Goal: Information Seeking & Learning: Learn about a topic

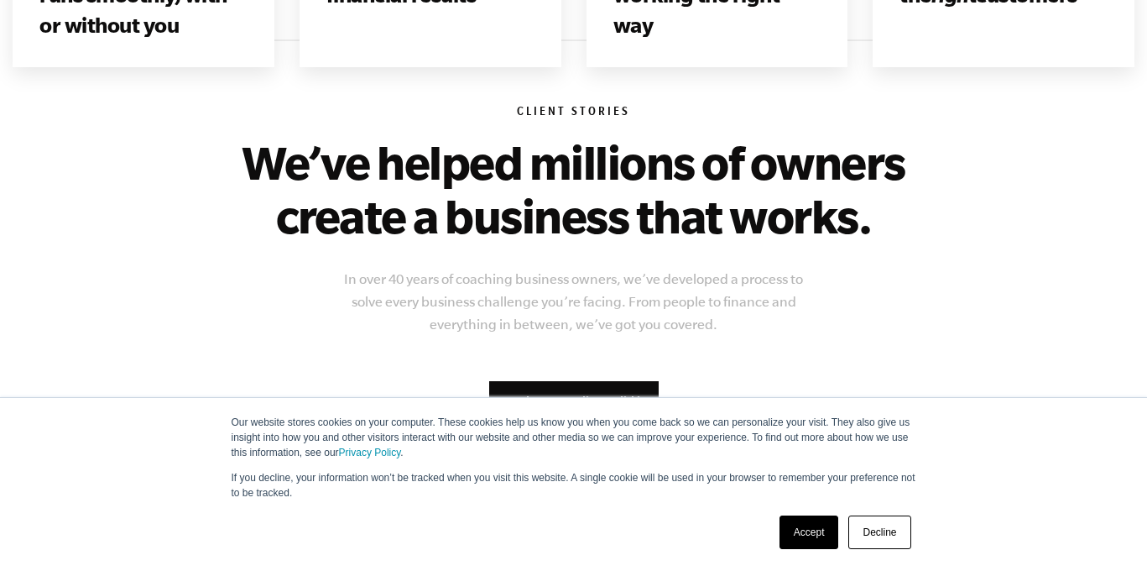
scroll to position [1259, 0]
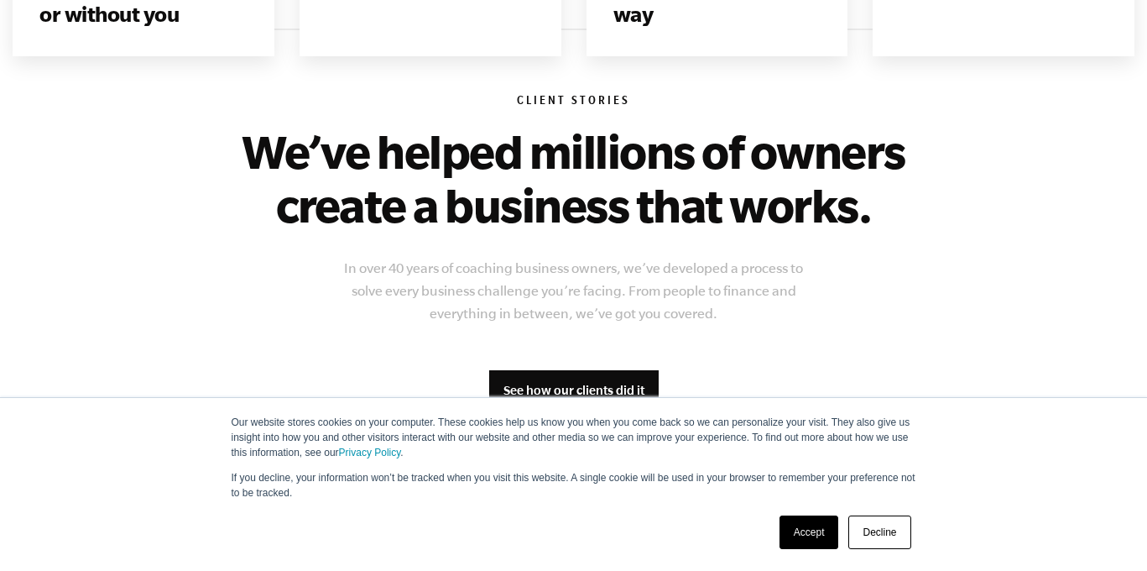
click at [902, 523] on link "Decline" at bounding box center [880, 532] width 62 height 34
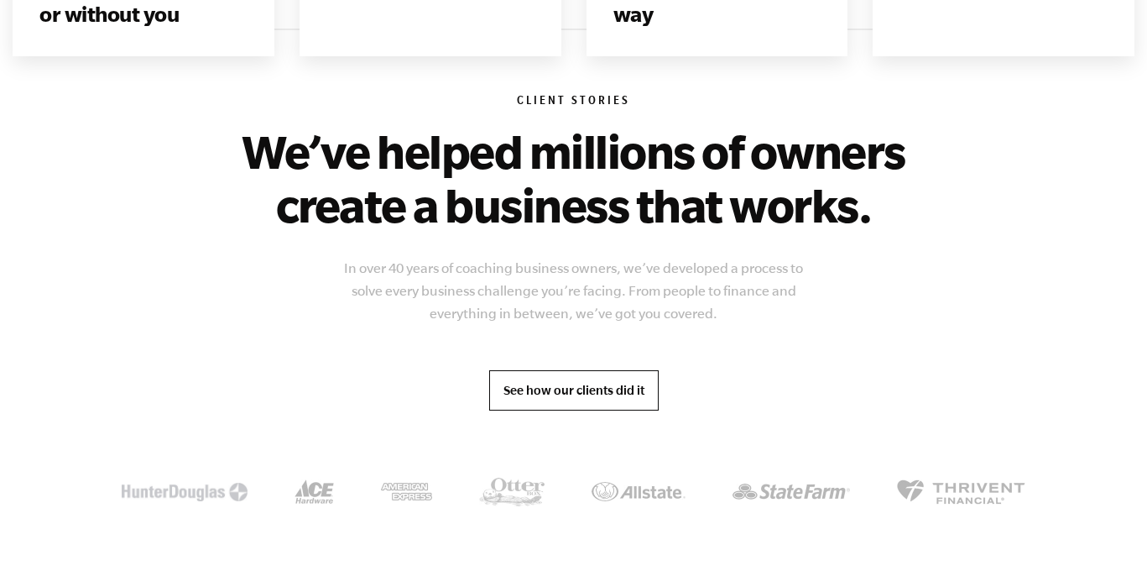
click at [615, 383] on link "See how our clients did it" at bounding box center [574, 390] width 170 height 40
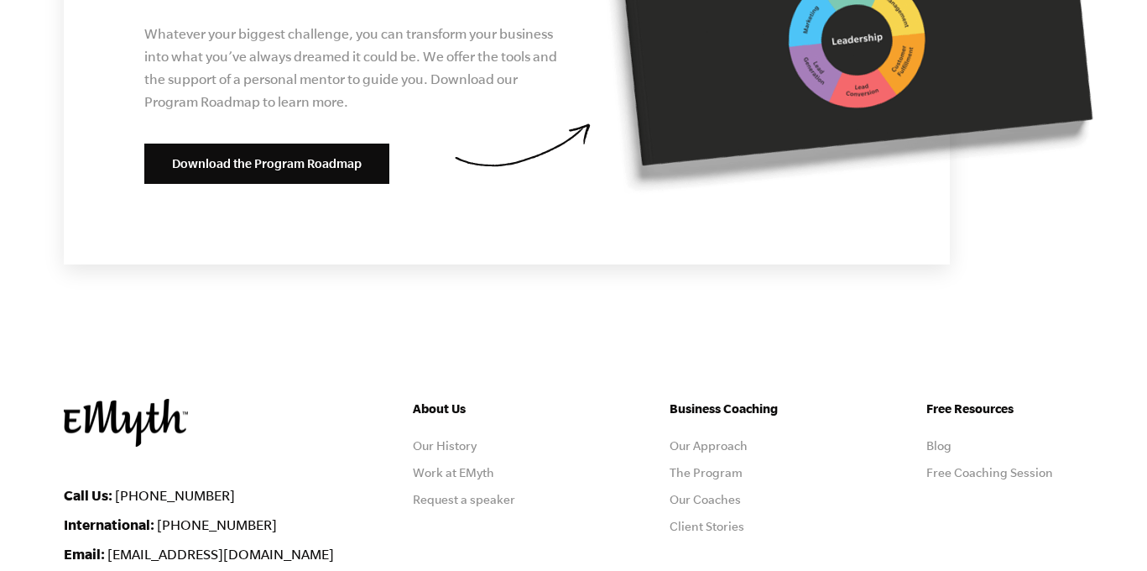
scroll to position [6692, 0]
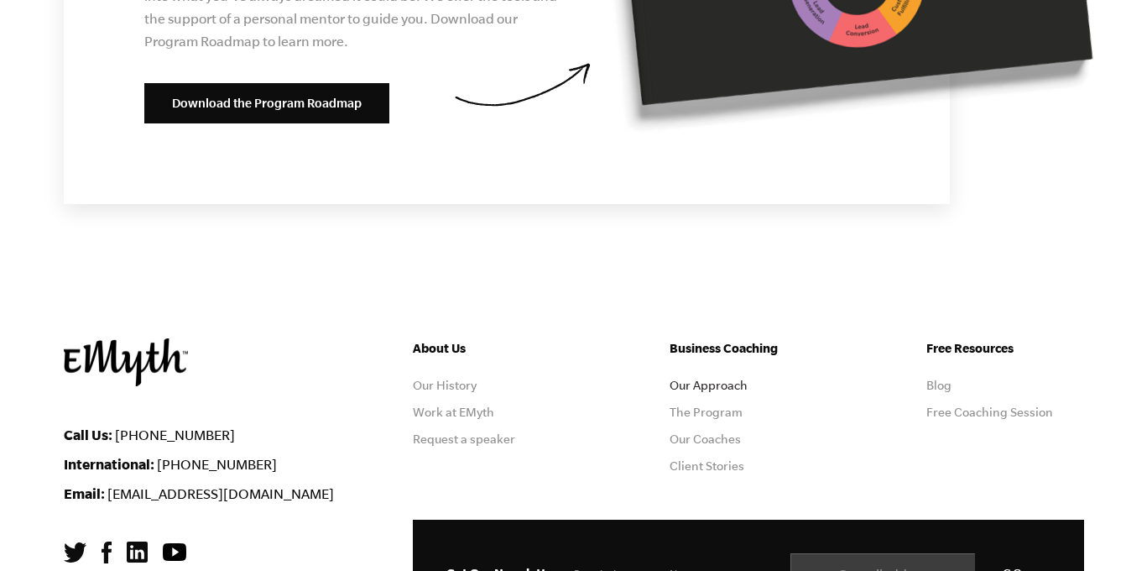
click at [724, 379] on link "Our Approach" at bounding box center [709, 385] width 78 height 13
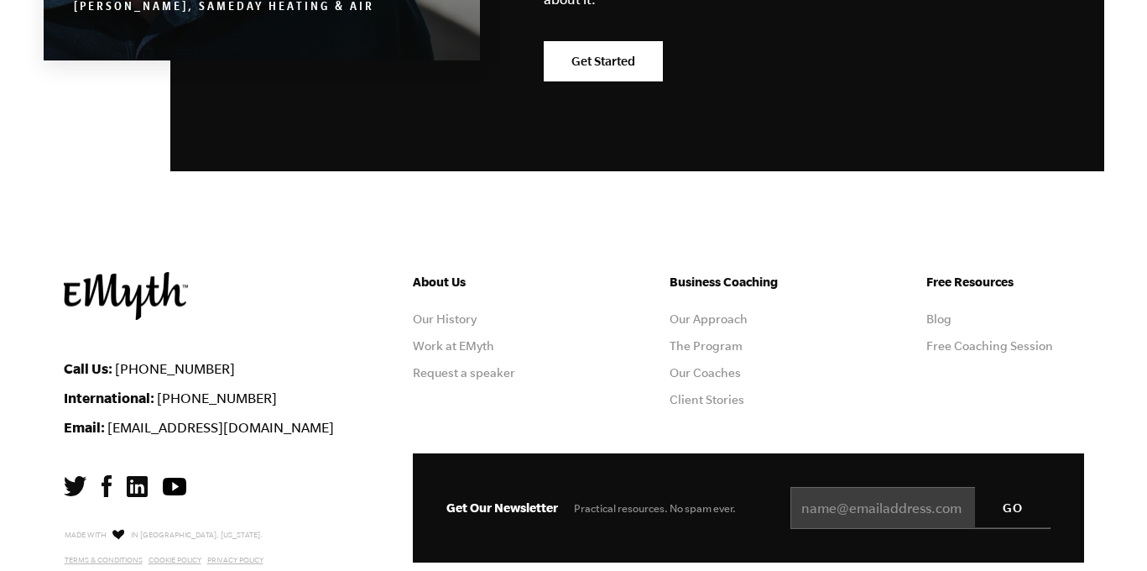
scroll to position [5471, 0]
